Goal: Information Seeking & Learning: Understand process/instructions

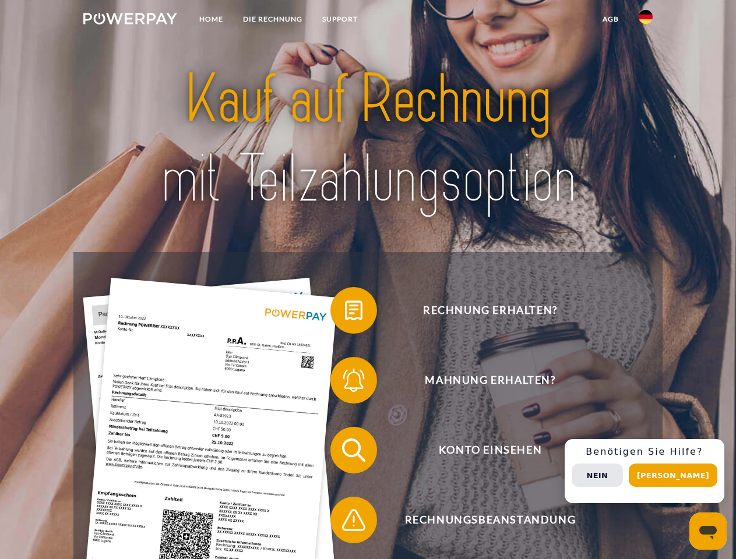
click at [130, 20] on img at bounding box center [130, 19] width 94 height 12
click at [645, 20] on img at bounding box center [645, 17] width 14 height 14
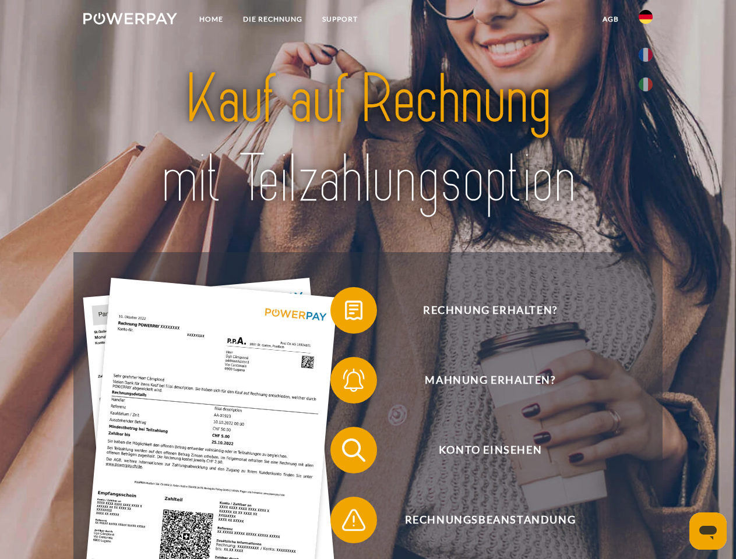
click at [610, 19] on link "agb" at bounding box center [610, 19] width 36 height 21
click at [345, 313] on span at bounding box center [336, 310] width 58 height 58
click at [345, 383] on span at bounding box center [336, 380] width 58 height 58
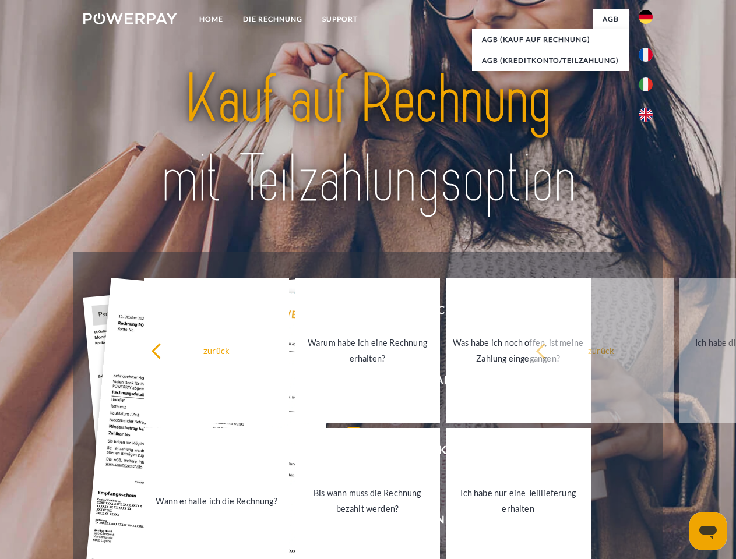
click at [345, 453] on link "Bis wann muss die Rechnung bezahlt werden?" at bounding box center [367, 501] width 145 height 146
click at [345, 522] on span at bounding box center [336, 520] width 58 height 58
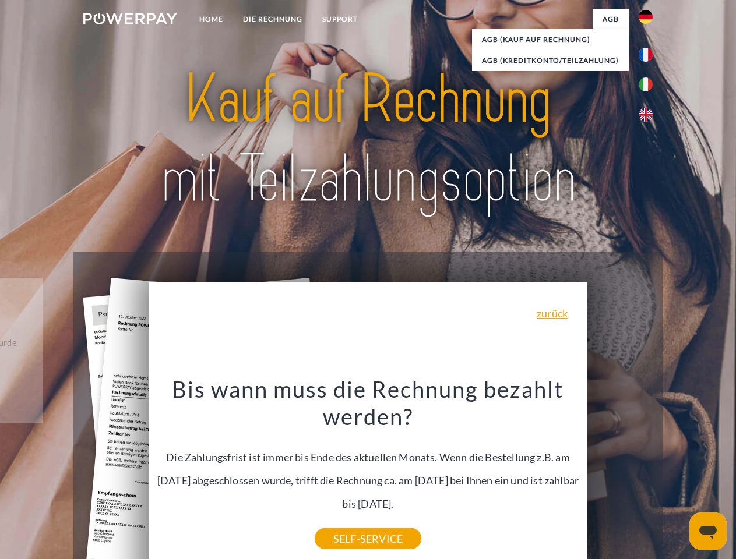
click at [648, 471] on div "Rechnung erhalten? Mahnung erhalten? Konto einsehen" at bounding box center [367, 485] width 588 height 466
click at [620, 473] on span "Konto einsehen" at bounding box center [489, 450] width 285 height 47
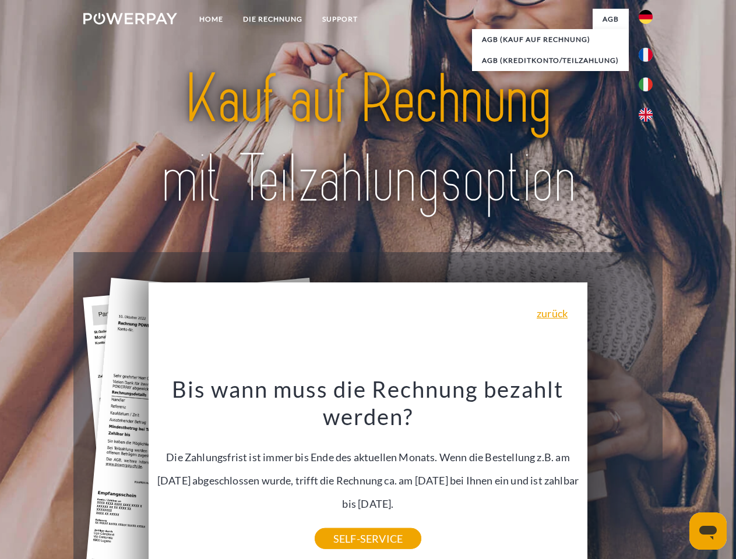
click at [677, 475] on header "Home DIE RECHNUNG SUPPORT" at bounding box center [368, 402] width 736 height 804
